Goal: Communication & Community: Ask a question

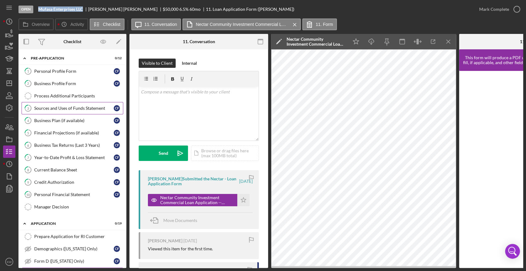
click at [62, 108] on div "Sources and Uses of Funds Statement" at bounding box center [73, 108] width 79 height 5
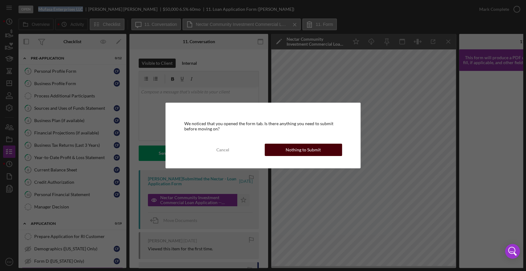
click at [321, 153] on button "Nothing to Submit" at bounding box center [303, 150] width 77 height 12
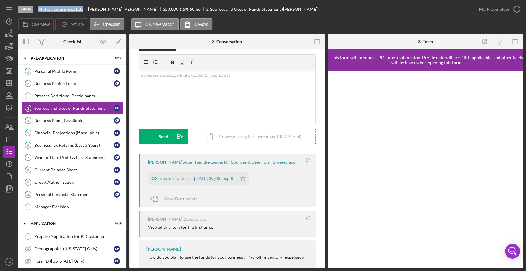
scroll to position [32, 0]
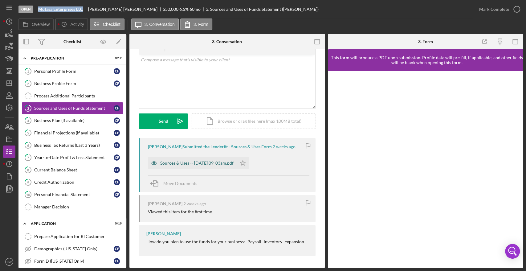
click at [212, 164] on div "Sources & Uses -- [DATE] 09_03am.pdf" at bounding box center [196, 162] width 73 height 5
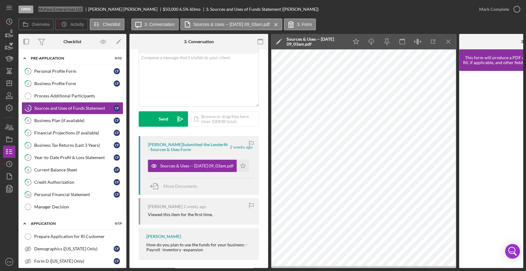
scroll to position [0, 0]
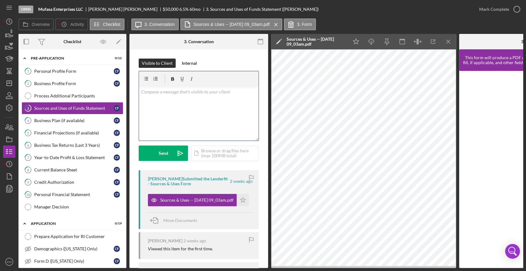
click at [209, 120] on div "v Color teal Color pink Remove color Add row above Add row below Add column bef…" at bounding box center [199, 114] width 120 height 54
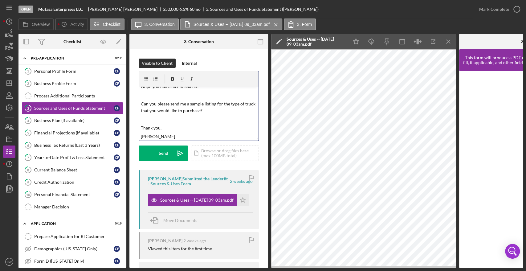
click at [214, 103] on p "Can you please send me a sample listing for the type of truck that you would li…" at bounding box center [199, 107] width 116 height 14
click at [188, 137] on p "[PERSON_NAME]" at bounding box center [199, 136] width 116 height 7
click at [220, 103] on p "Can you please send me a sample listing or estimate for the type of truck that …" at bounding box center [199, 107] width 116 height 14
click at [222, 102] on p "Can you please send me a sample listing or estimate for the type of truck that …" at bounding box center [199, 107] width 116 height 14
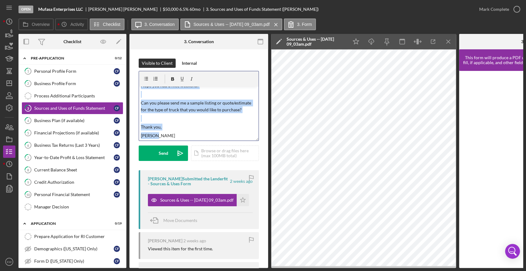
scroll to position [0, 0]
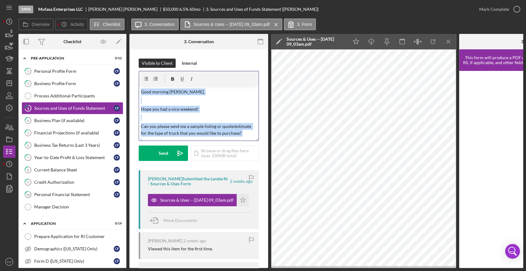
drag, startPoint x: 161, startPoint y: 136, endPoint x: 131, endPoint y: 76, distance: 67.1
click at [131, 76] on div "Visible to Client Internal v Color teal Color pink Remove color Add row above A…" at bounding box center [198, 177] width 139 height 257
copy div "Good morning [PERSON_NAME], Hope you had a nice weekend! Can you please send me…"
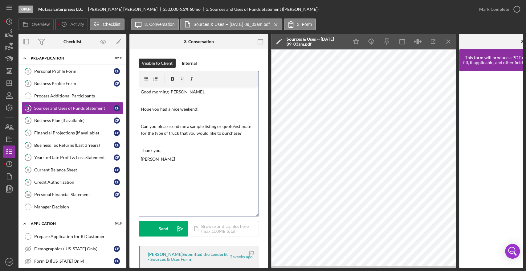
drag, startPoint x: 255, startPoint y: 139, endPoint x: 255, endPoint y: 221, distance: 81.6
click at [255, 216] on div "v Color teal Color pink Remove color Add row above Add row below Add column bef…" at bounding box center [199, 143] width 120 height 145
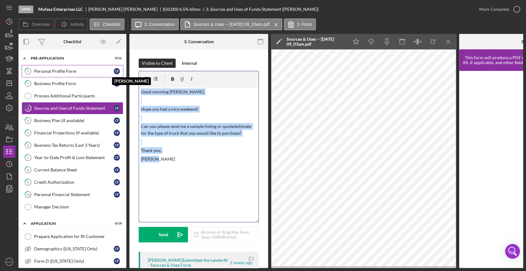
drag, startPoint x: 183, startPoint y: 182, endPoint x: 116, endPoint y: 68, distance: 132.3
click at [116, 68] on div "Overview Internal Workflow Stage Open Icon/Dropdown Arrow Archive (can unarchiv…" at bounding box center [270, 151] width 504 height 234
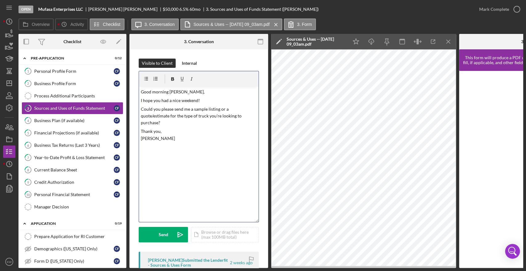
click at [200, 156] on div "v Color teal Color pink Remove color Add row above Add row below Add column bef…" at bounding box center [199, 154] width 120 height 135
click at [197, 167] on div "v Color teal Color pink Remove color Add row above Add row below Add column bef…" at bounding box center [199, 154] width 120 height 135
click at [208, 173] on div "v Color teal Color pink Remove color Add row above Add row below Add column bef…" at bounding box center [199, 154] width 120 height 135
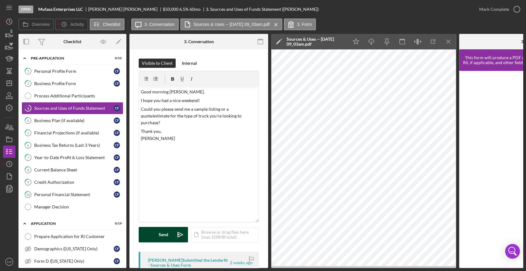
click at [169, 236] on button "Send Icon/icon-invite-send" at bounding box center [163, 234] width 49 height 15
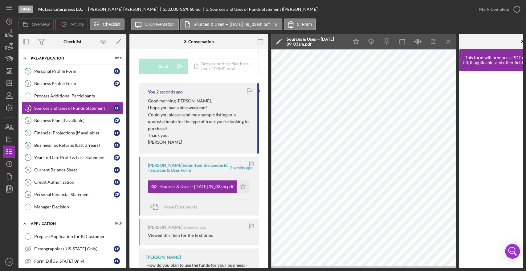
scroll to position [171, 0]
